Goal: Find specific page/section: Find specific page/section

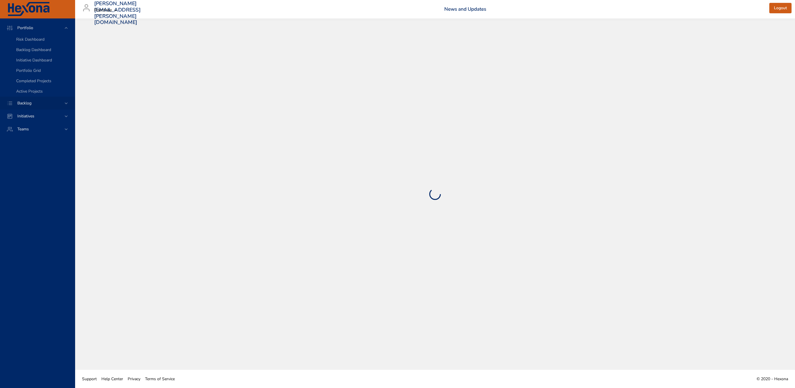
click at [49, 103] on div "Backlog" at bounding box center [38, 103] width 51 height 6
click at [49, 56] on link "Backlog Details" at bounding box center [37, 52] width 75 height 10
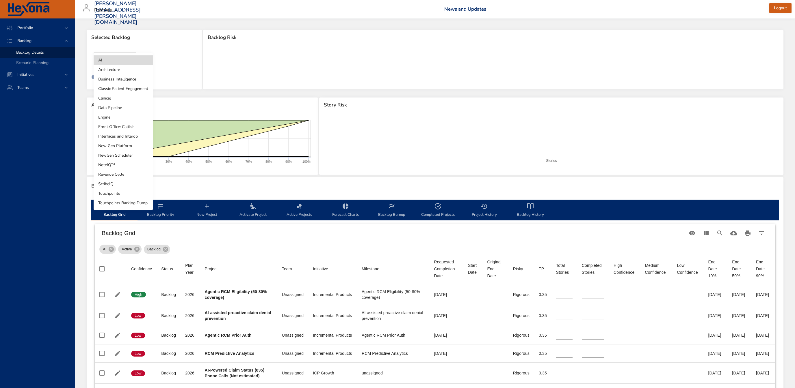
click at [107, 60] on body "Portfolio Backlog Backlog Details Scenario Planning Initiatives Teams [PERSON_N…" at bounding box center [397, 194] width 795 height 388
click at [126, 139] on li "Interfaces and Interop" at bounding box center [123, 137] width 59 height 10
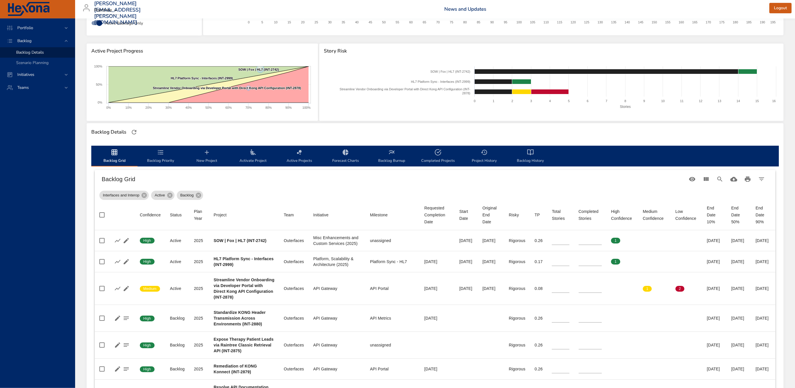
scroll to position [62, 0]
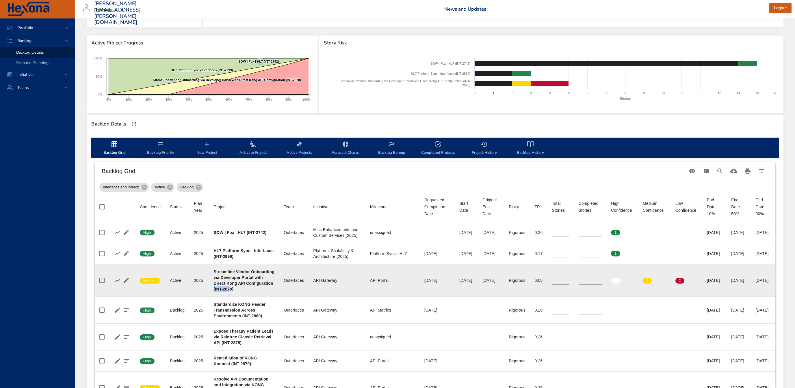
drag, startPoint x: 241, startPoint y: 315, endPoint x: 258, endPoint y: 314, distance: 16.8
click at [258, 292] on div "Streamline Vendor Onboarding via Developer Portal with Direct Kong API Configur…" at bounding box center [244, 280] width 61 height 23
click at [260, 292] on b "Streamline Vendor Onboarding via Developer Portal with Direct Kong API Configur…" at bounding box center [244, 281] width 61 height 22
click at [242, 292] on b "Streamline Vendor Onboarding via Developer Portal with Direct Kong API Configur…" at bounding box center [244, 281] width 61 height 22
copy b "INT-2878"
